Goal: Use online tool/utility: Utilize a website feature to perform a specific function

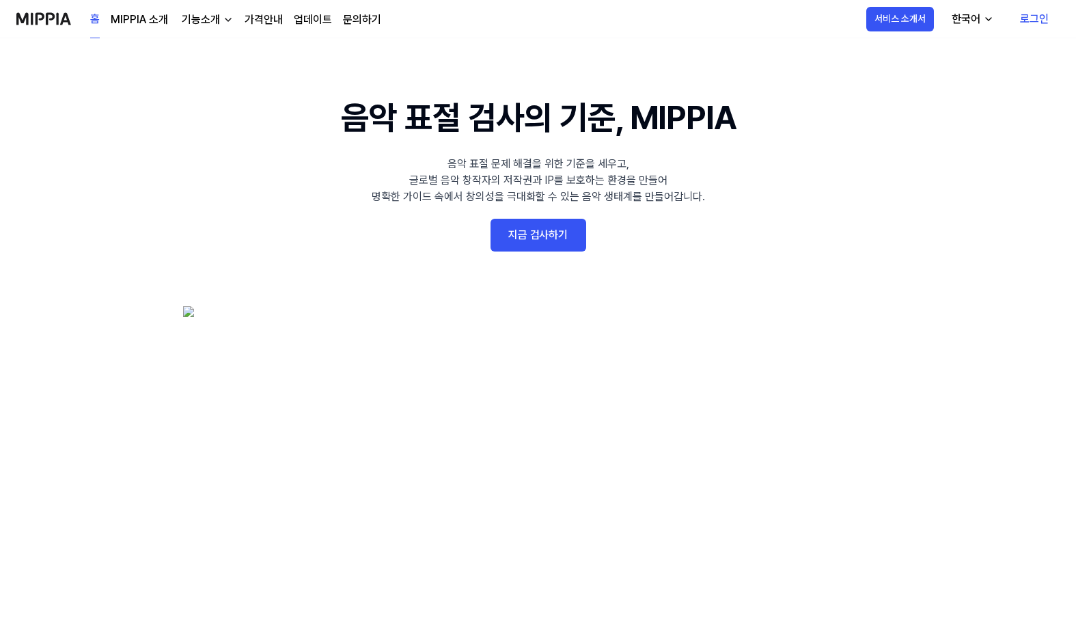
click at [538, 236] on link "지금 검사하기" at bounding box center [539, 235] width 96 height 33
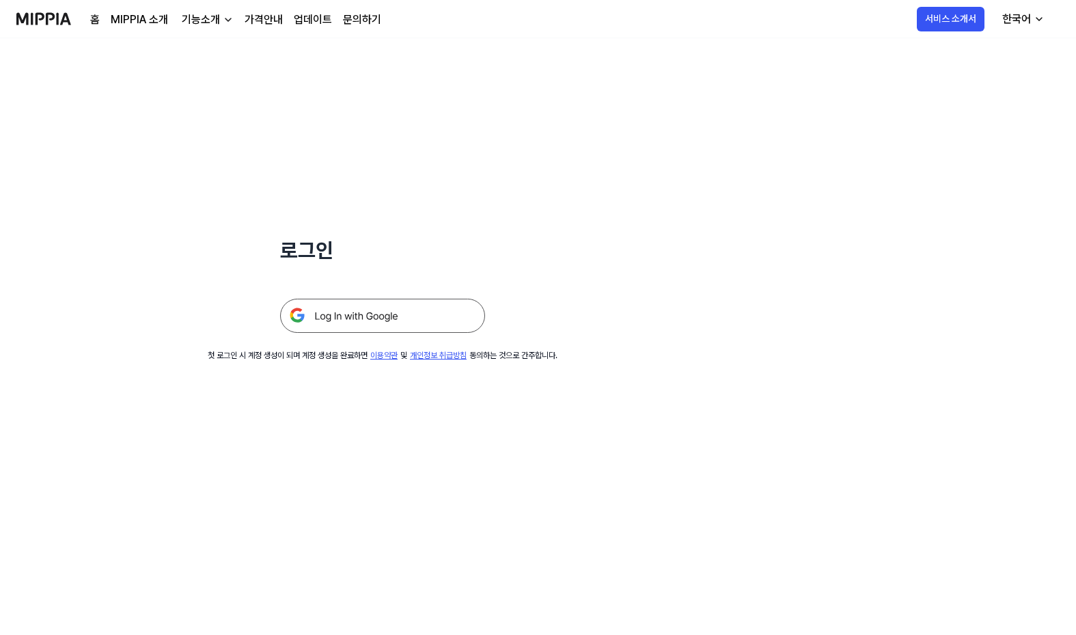
click at [317, 314] on img at bounding box center [382, 316] width 205 height 34
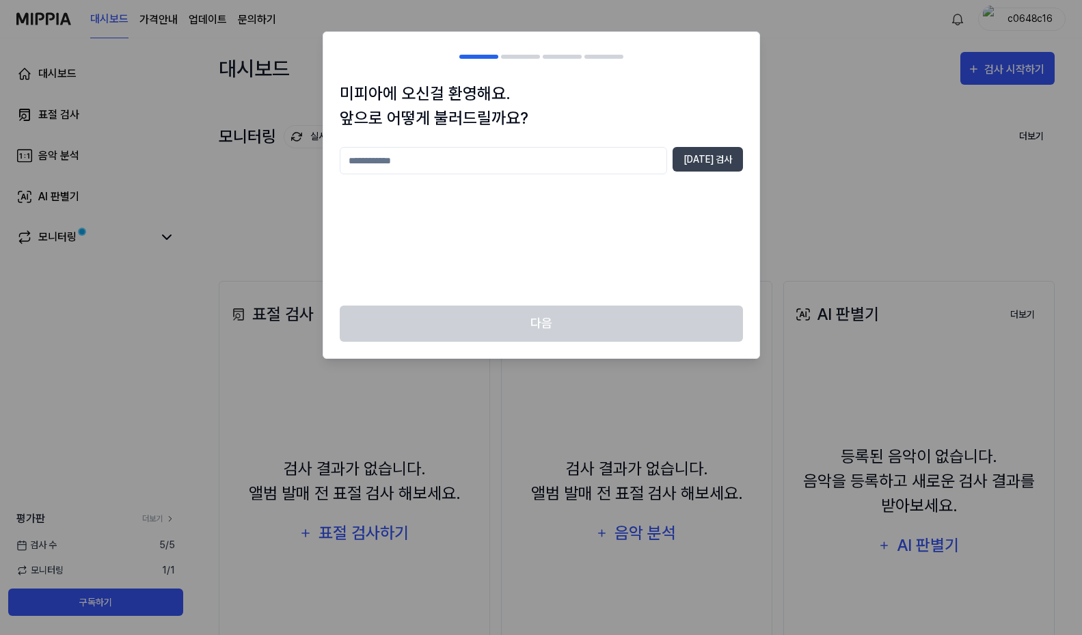
click at [353, 164] on input "text" at bounding box center [503, 160] width 327 height 27
type input "****"
click at [711, 161] on button "중복 검사" at bounding box center [707, 159] width 70 height 25
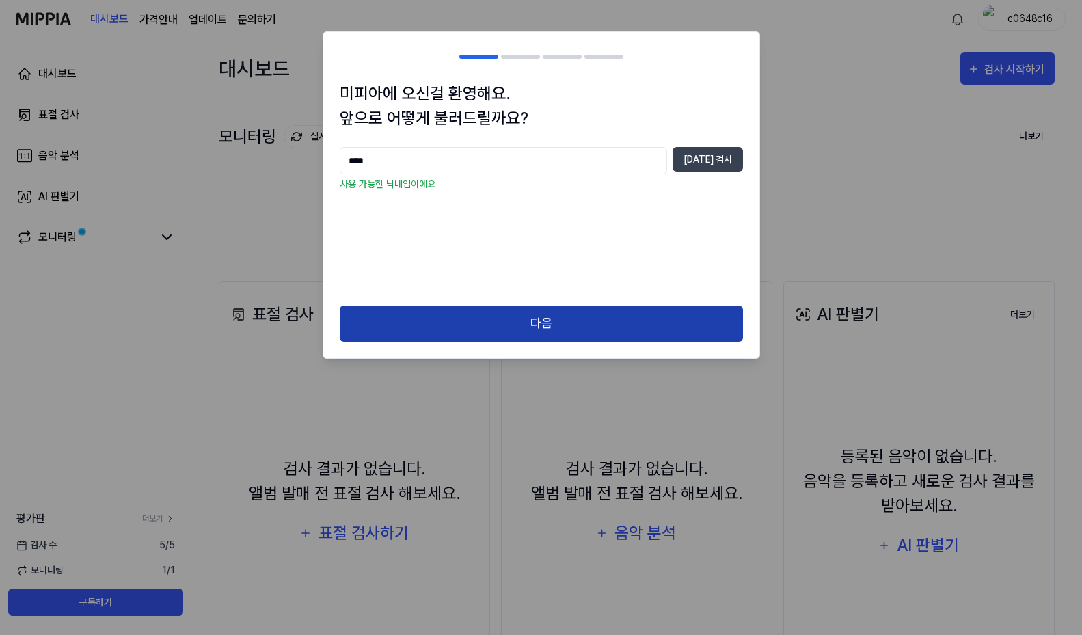
click at [547, 322] on button "다음" at bounding box center [541, 323] width 403 height 36
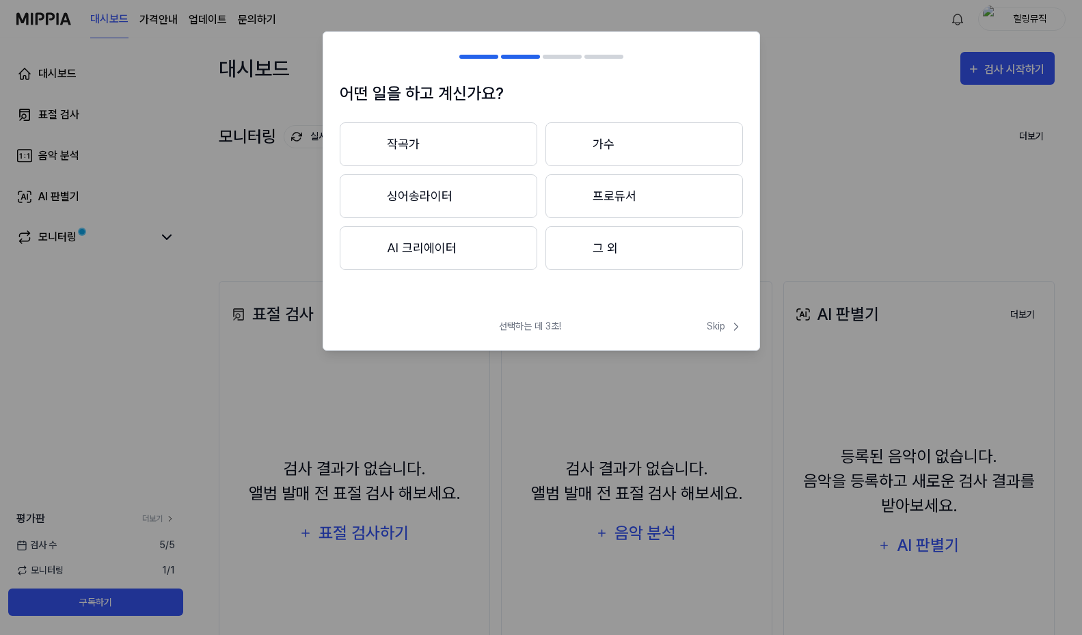
click at [419, 249] on button "AI 크리에이터" at bounding box center [438, 248] width 197 height 44
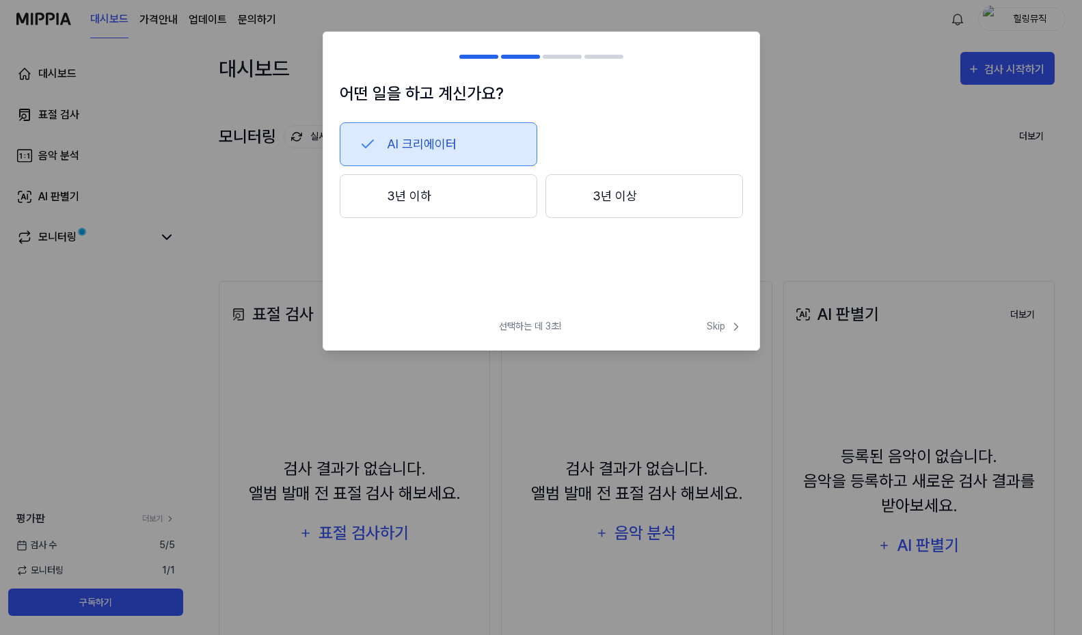
click at [399, 193] on button "3년 이하" at bounding box center [438, 196] width 197 height 44
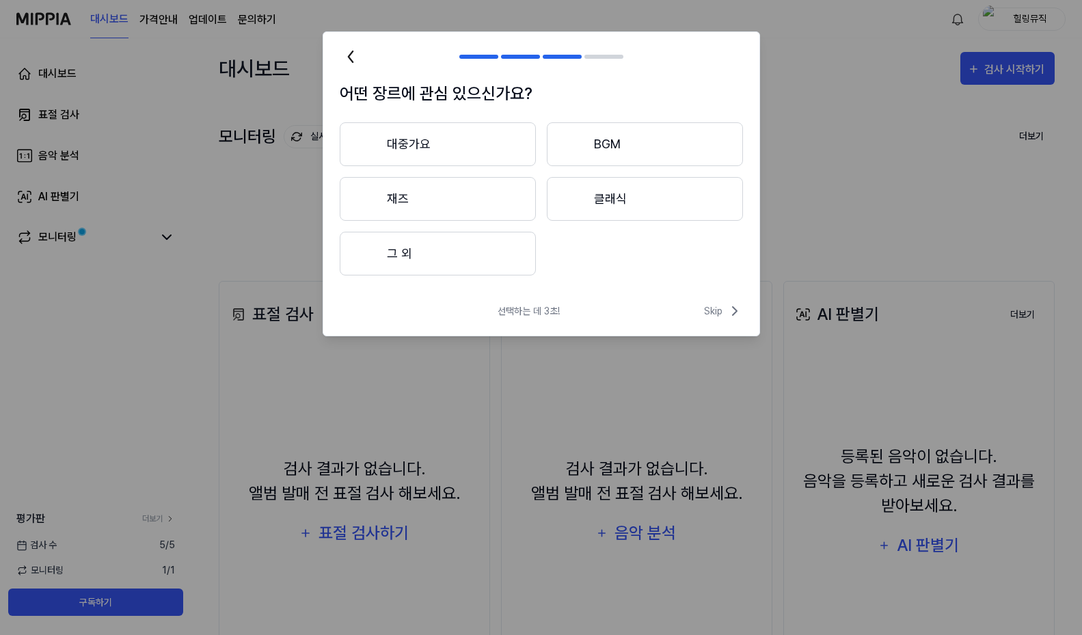
click at [409, 143] on button "대중가요" at bounding box center [438, 144] width 196 height 44
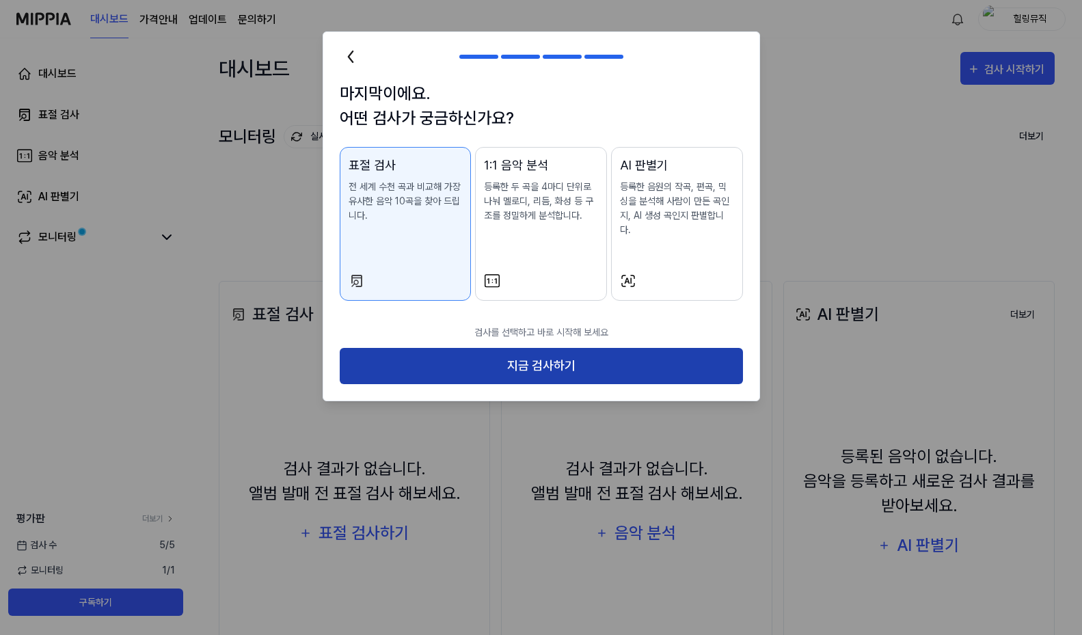
click at [547, 357] on button "지금 검사하기" at bounding box center [541, 366] width 403 height 36
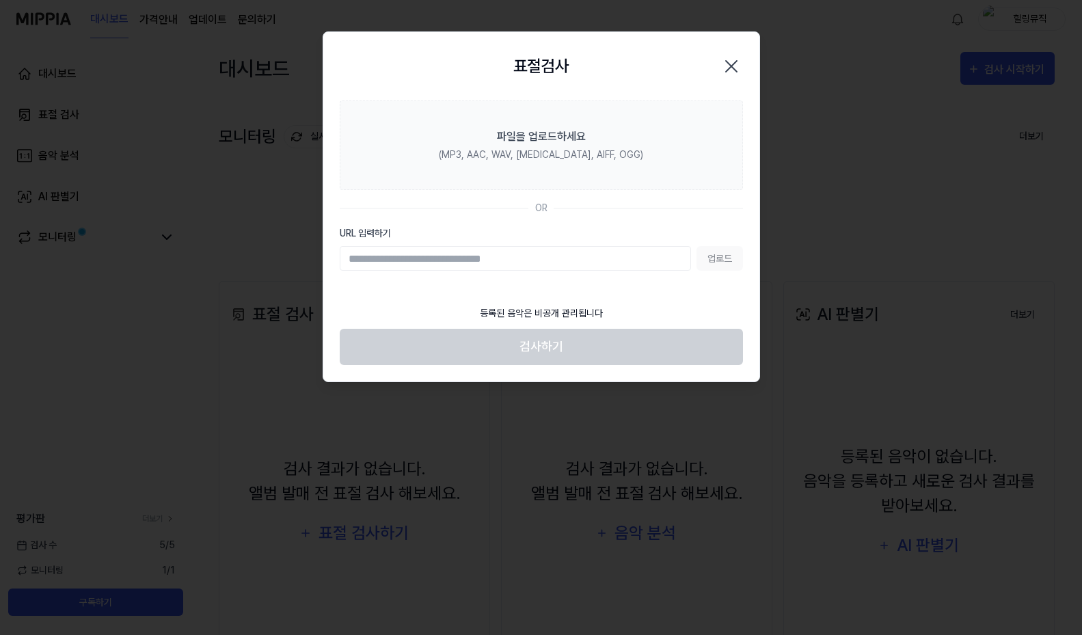
click at [551, 348] on footer "등록된 음악은 비공개 관리됩니다 검사하기" at bounding box center [541, 331] width 403 height 67
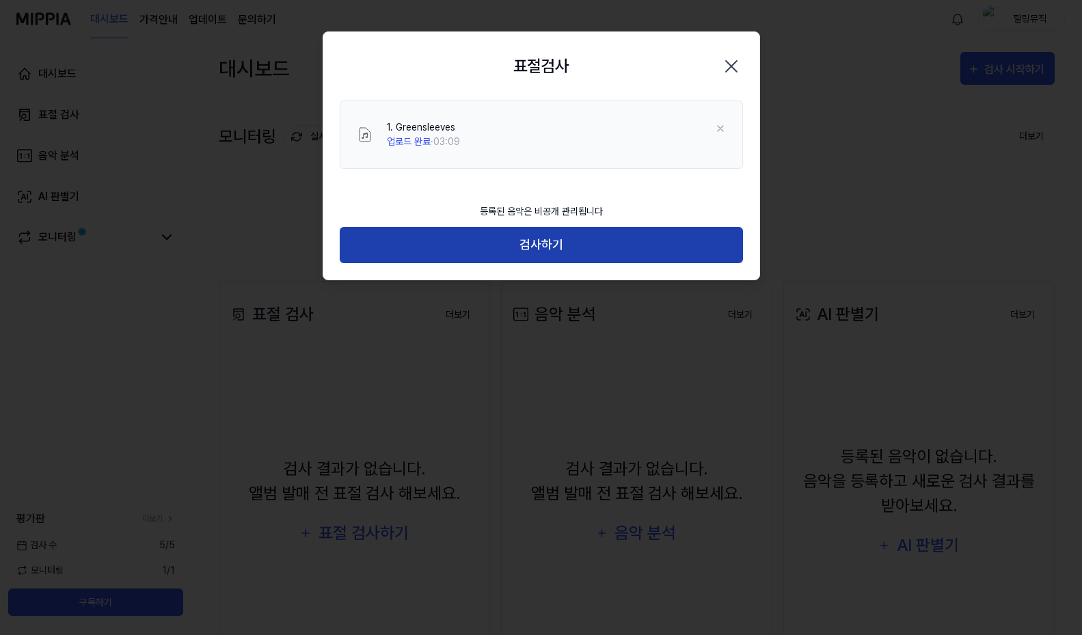
click at [552, 248] on button "검사하기" at bounding box center [541, 245] width 403 height 36
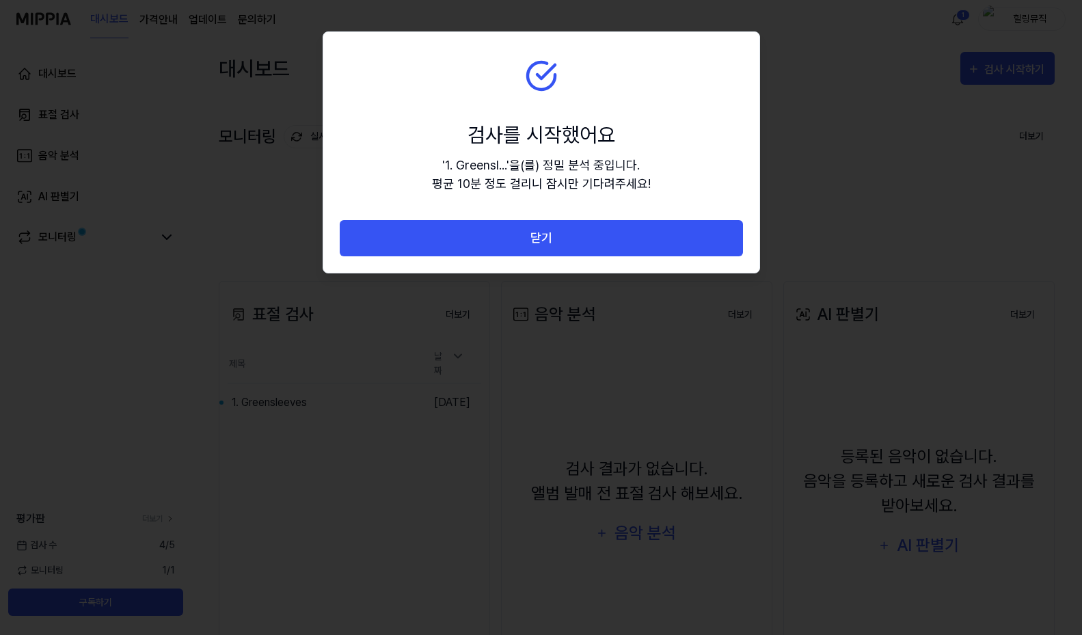
drag, startPoint x: 615, startPoint y: 57, endPoint x: 413, endPoint y: 77, distance: 202.5
click at [413, 77] on section "검사를 시작했어요 ' 1. Greensl... ' 을(를) 정밀 분석 중입니다. 평균 10분 정도 걸리니 잠시만 기다려주세요!" at bounding box center [541, 126] width 436 height 188
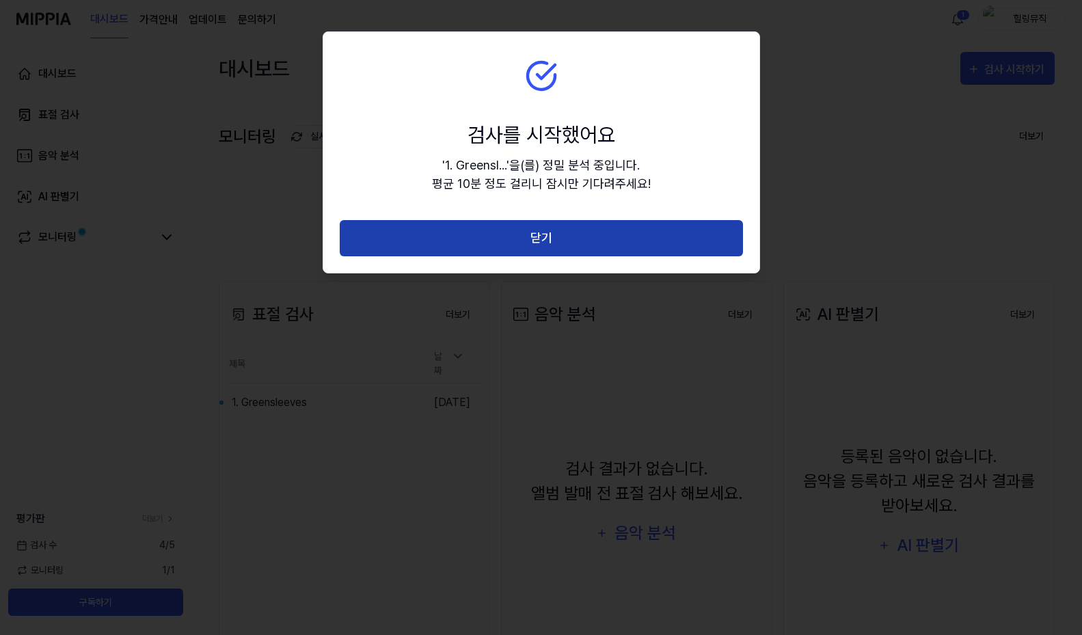
click at [536, 238] on button "닫기" at bounding box center [541, 238] width 403 height 36
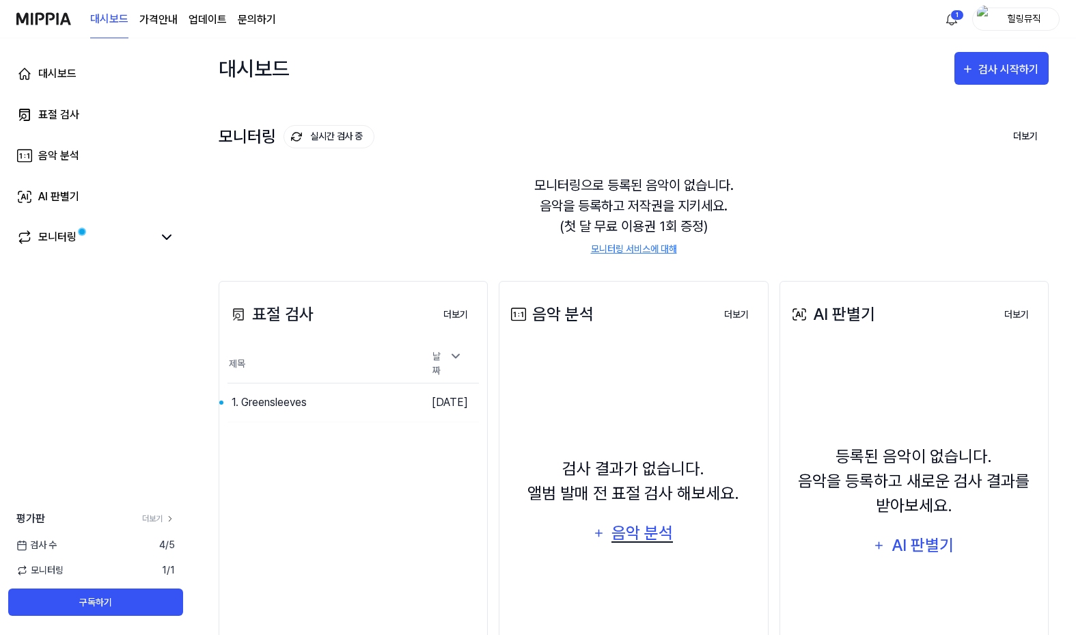
click at [631, 532] on div "음악 분석" at bounding box center [642, 533] width 65 height 26
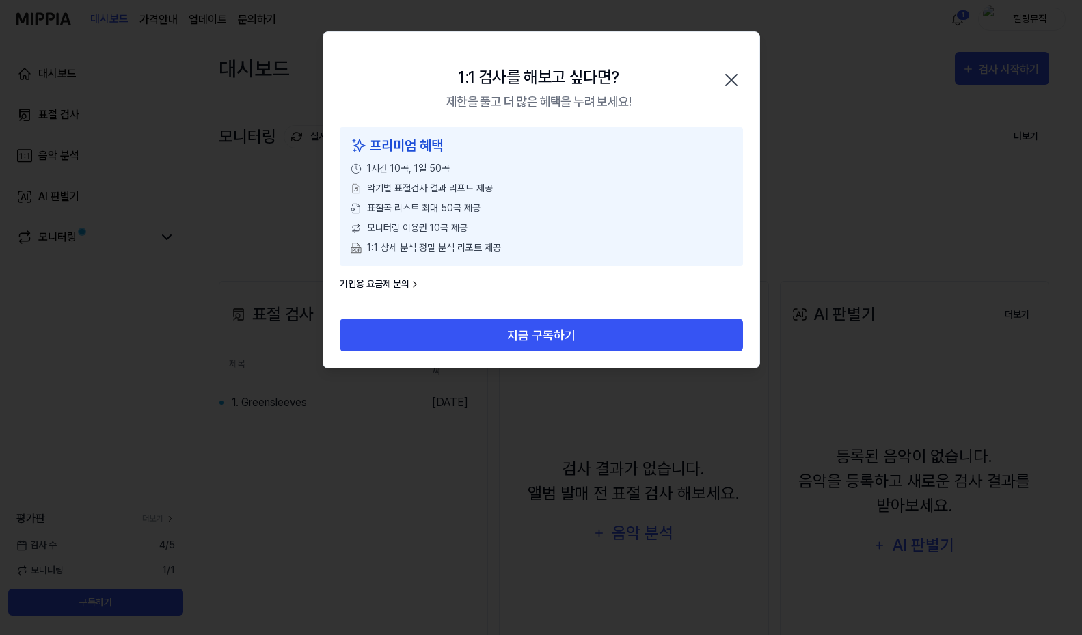
click at [727, 82] on icon "button" at bounding box center [731, 80] width 22 height 22
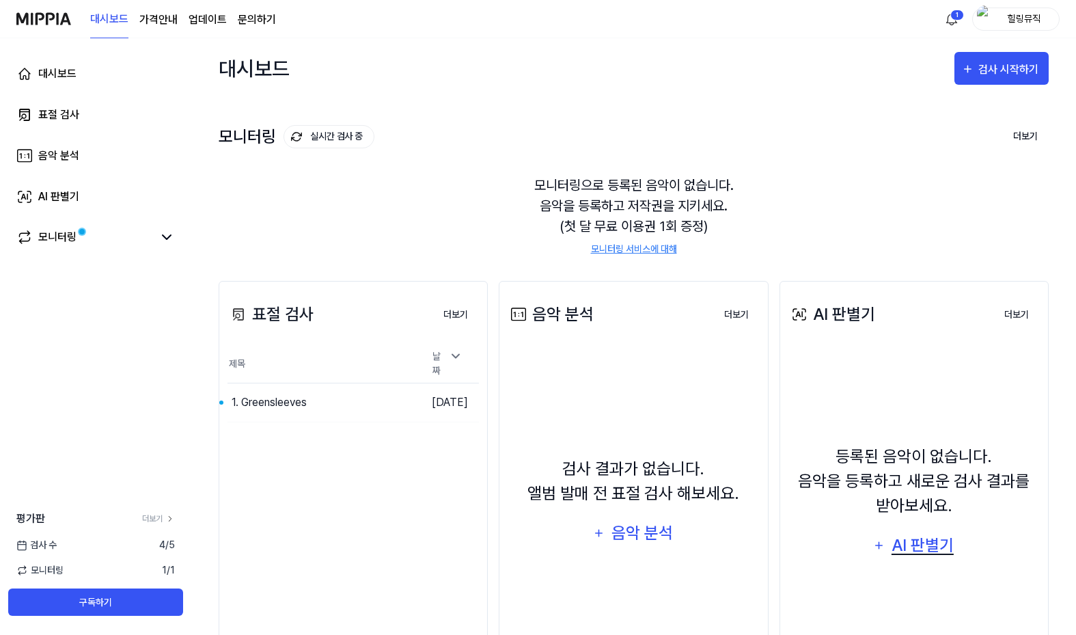
click at [916, 547] on div "AI 판별기" at bounding box center [923, 545] width 66 height 26
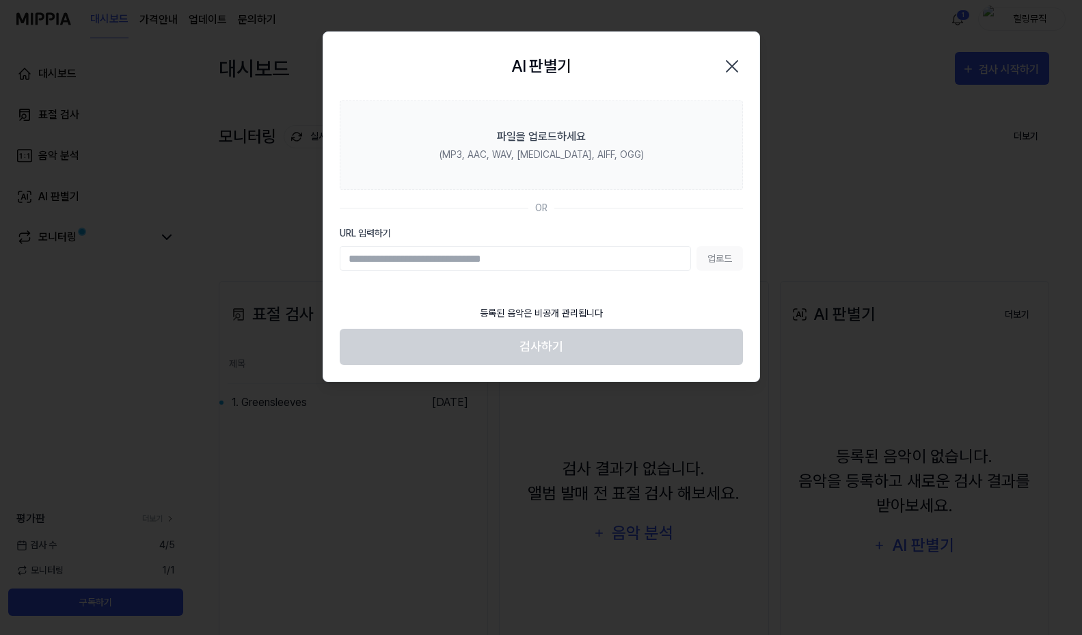
click at [730, 72] on icon "button" at bounding box center [732, 66] width 22 height 22
